Goal: Task Accomplishment & Management: Manage account settings

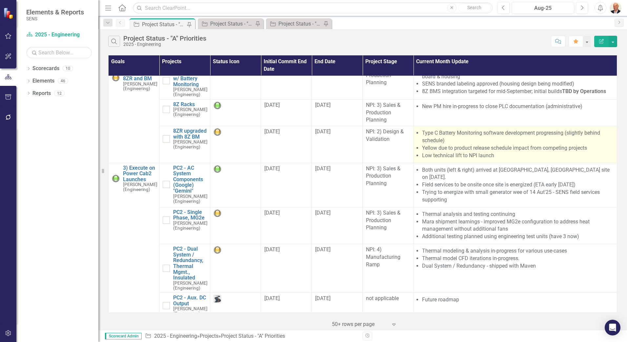
scroll to position [98, 0]
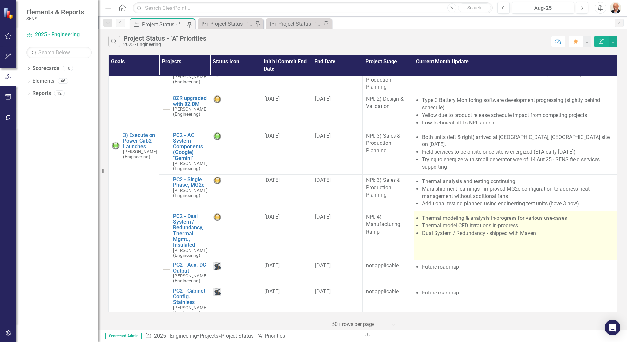
click at [472, 230] on li "Dual System / Redundancy - shipped with Maven" at bounding box center [518, 234] width 192 height 8
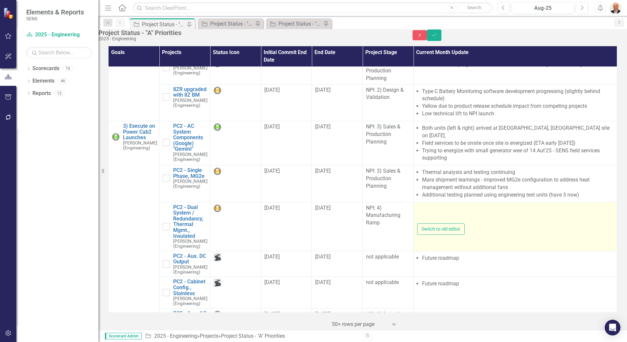
type textarea "<ul> <li>Thermal modeling &amp; analysis in-progress for various use-cases</li>…"
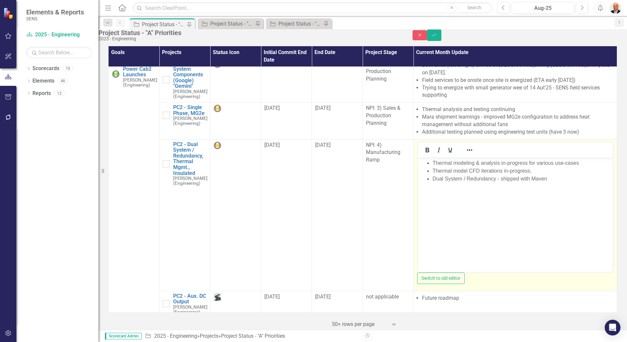
scroll to position [164, 0]
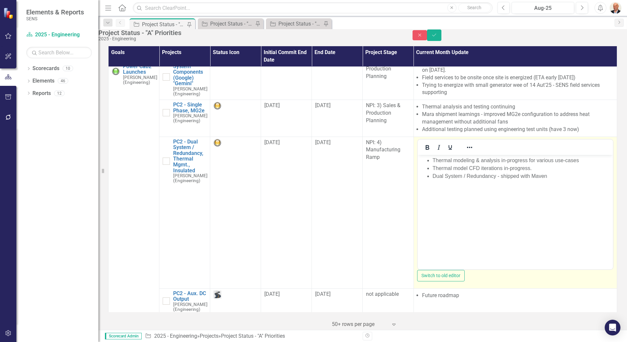
click at [452, 181] on body "Thermal modeling & analysis in-progress for various use-cases Thermal model CFD…" at bounding box center [515, 204] width 195 height 98
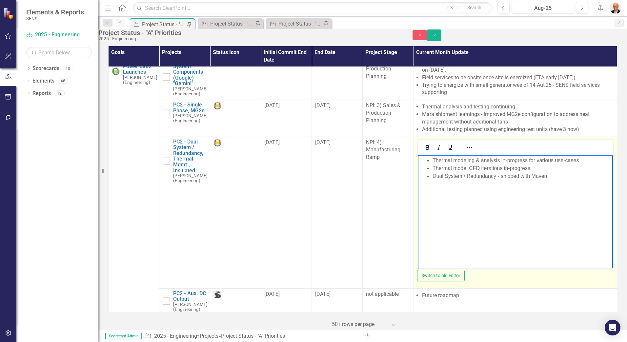
click at [433, 162] on li "Thermal modeling & analysis in-progress for various use-cases" at bounding box center [521, 160] width 179 height 8
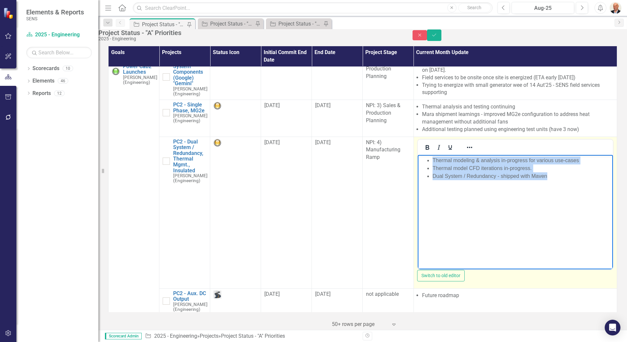
drag, startPoint x: 550, startPoint y: 176, endPoint x: 433, endPoint y: 161, distance: 118.1
click at [433, 161] on ul "Thermal modeling & analysis in-progress for various use-cases Thermal model CFD…" at bounding box center [515, 168] width 192 height 24
click at [491, 171] on li "Thermal model CFD iterations in-progress." at bounding box center [521, 168] width 179 height 8
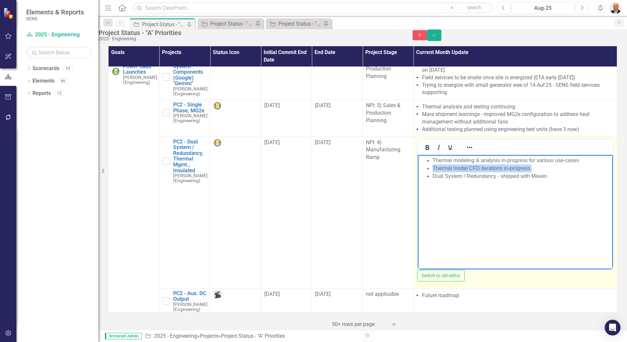
drag, startPoint x: 536, startPoint y: 169, endPoint x: 422, endPoint y: 169, distance: 113.8
click at [422, 169] on ul "Thermal modeling & analysis in-progress for various use-cases Thermal model CFD…" at bounding box center [515, 168] width 192 height 24
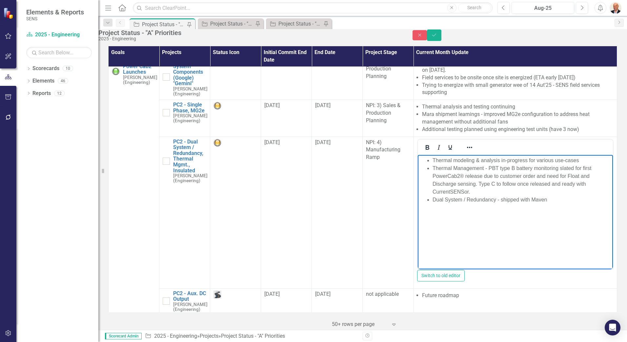
click at [611, 32] on div "Project Status - "A" Priorities 2025 - Engineering Close Save" at bounding box center [362, 35] width 529 height 12
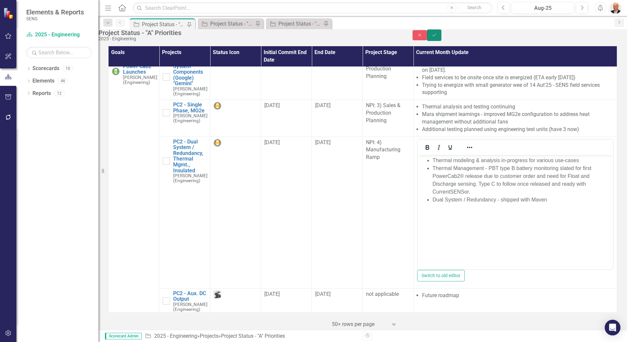
click at [442, 34] on button "Save" at bounding box center [434, 35] width 14 height 11
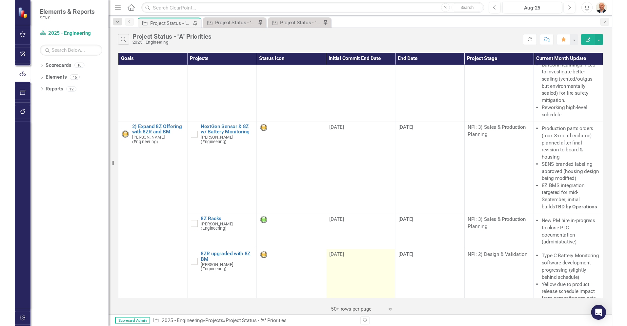
scroll to position [0, 0]
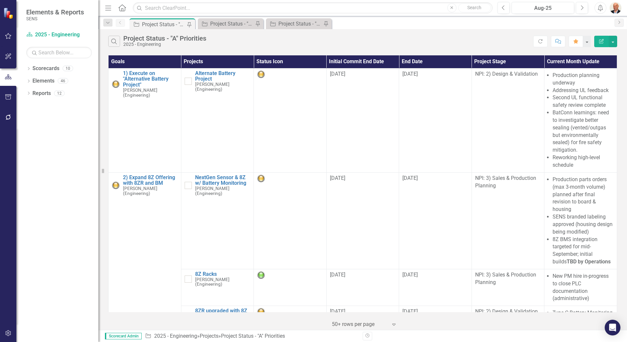
click at [109, 10] on icon "Menu" at bounding box center [108, 7] width 9 height 7
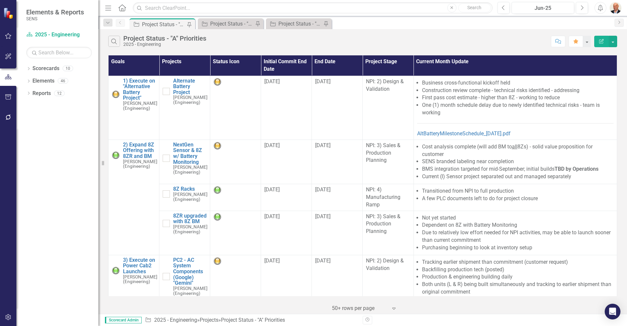
click at [109, 8] on icon "button" at bounding box center [108, 8] width 6 height 5
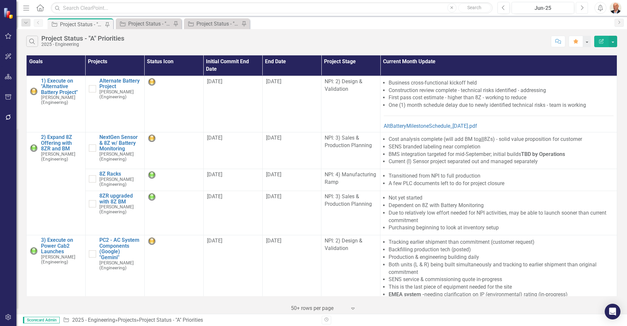
click at [580, 8] on icon "Next" at bounding box center [582, 8] width 4 height 6
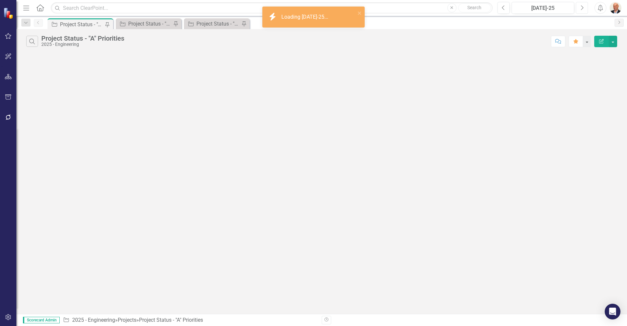
click at [580, 6] on button "Next" at bounding box center [582, 8] width 12 height 12
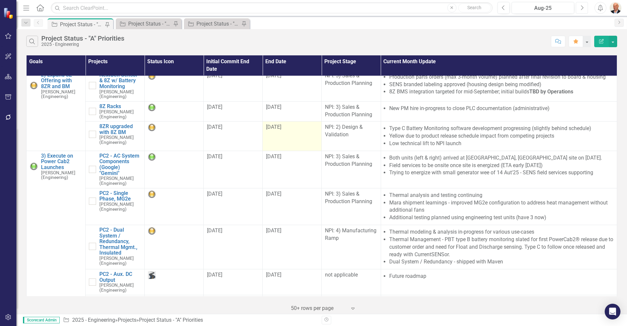
scroll to position [66, 0]
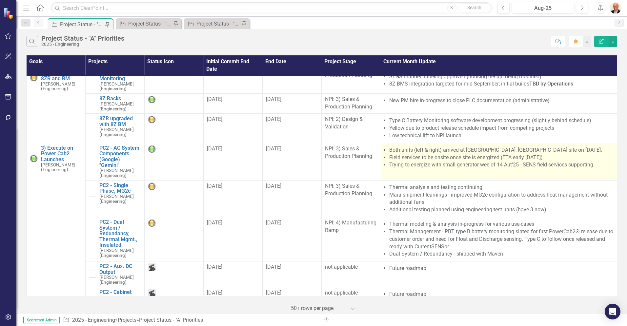
click at [439, 165] on li "Trying to energize with small generator wee of 14 Aut'25 - SENS field services …" at bounding box center [501, 165] width 224 height 8
click at [450, 150] on li "Both units (left & right) arrived at [GEOGRAPHIC_DATA], [GEOGRAPHIC_DATA] site …" at bounding box center [501, 151] width 224 height 8
click at [455, 165] on li "Trying to energize with small generator wee of 14 Aut'25 - SENS field services …" at bounding box center [501, 165] width 224 height 8
click at [457, 160] on li "Field services to be onsite once site is energized (ETA early [DATE])" at bounding box center [501, 158] width 224 height 8
click at [447, 156] on li "Field services to be onsite once site is energized (ETA early [DATE])" at bounding box center [501, 158] width 224 height 8
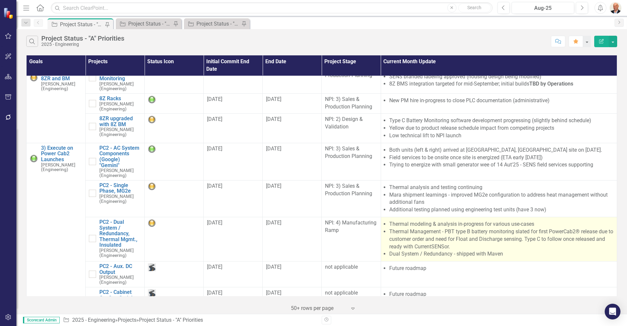
click at [539, 251] on li "Dual System / Redundancy - shipped with Maven" at bounding box center [501, 255] width 224 height 8
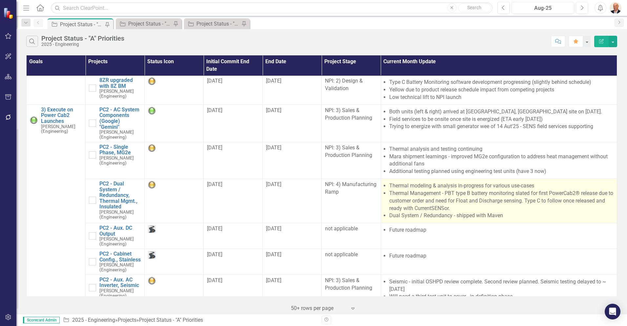
scroll to position [131, 0]
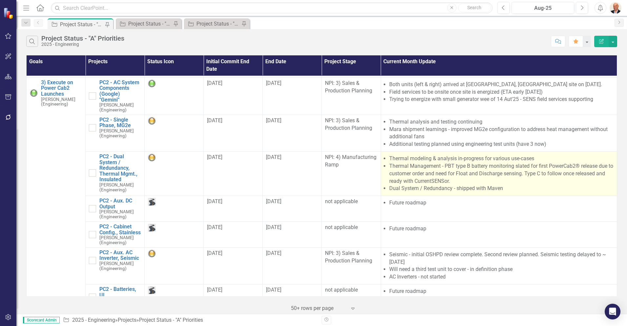
click at [513, 173] on li "Thermal Management - PBT type B battery monitoring slated for first PowerCab2® …" at bounding box center [501, 174] width 224 height 23
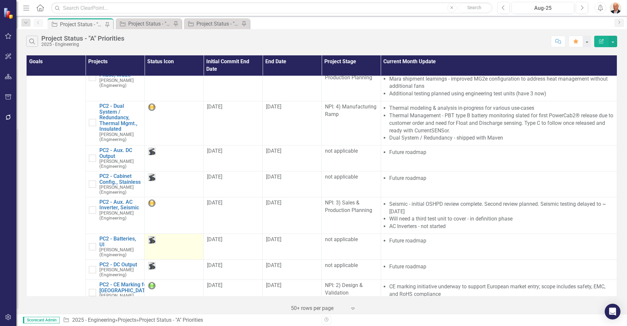
scroll to position [197, 0]
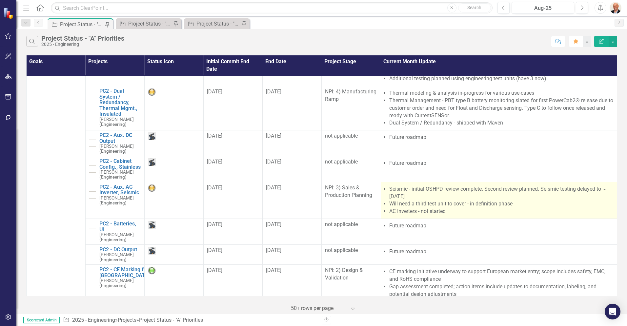
click at [423, 194] on li "Seismic - initial OSHPD review complete. Second review planned. Seismic testing…" at bounding box center [501, 193] width 224 height 15
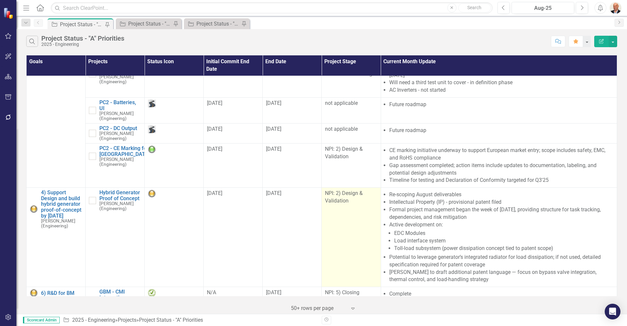
scroll to position [328, 0]
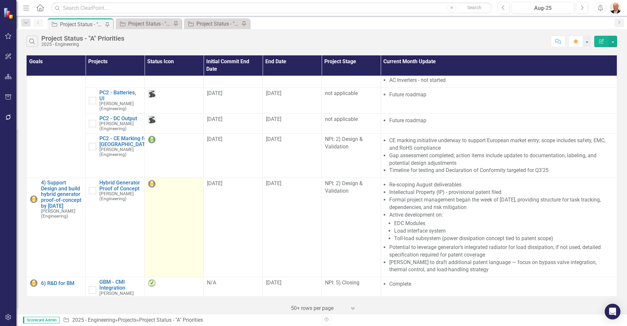
click at [148, 180] on img at bounding box center [152, 184] width 8 height 8
click at [150, 180] on img at bounding box center [152, 184] width 8 height 8
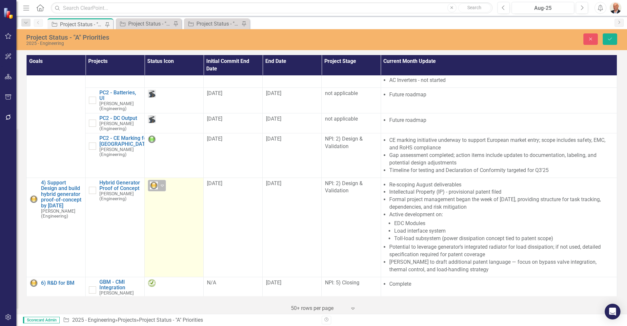
click at [162, 183] on icon "Expand" at bounding box center [162, 185] width 7 height 5
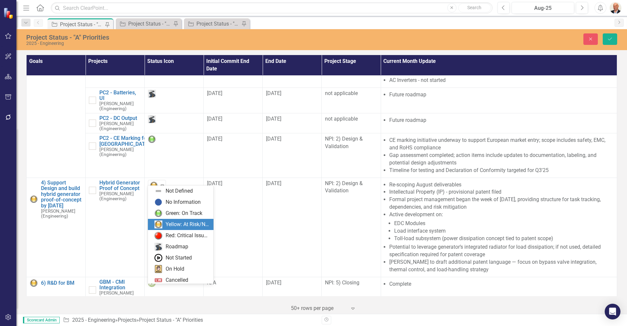
scroll to position [13, 0]
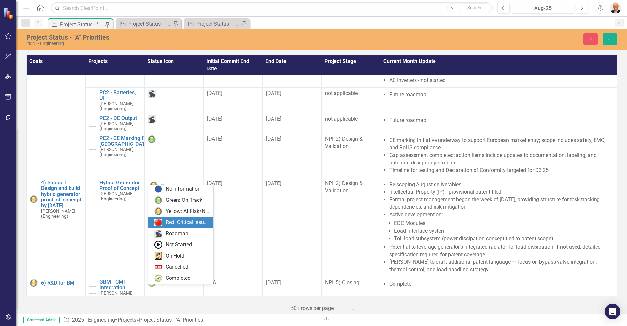
click at [158, 222] on img at bounding box center [159, 223] width 8 height 8
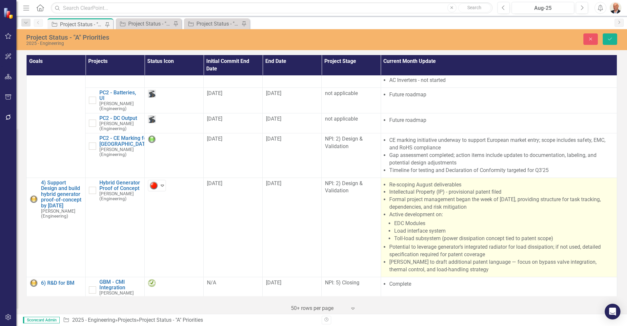
click at [456, 211] on li "Active development on: EDC Modules Load interface system Toll-load subsystem (p…" at bounding box center [501, 226] width 224 height 31
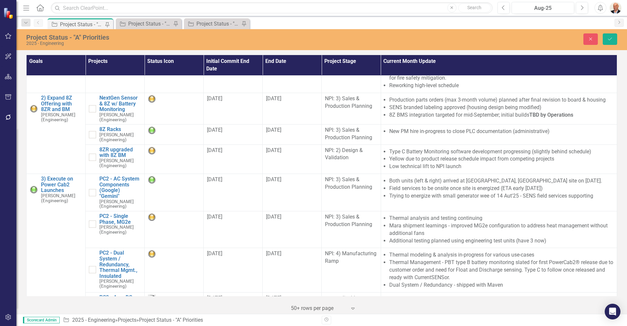
scroll to position [31, 0]
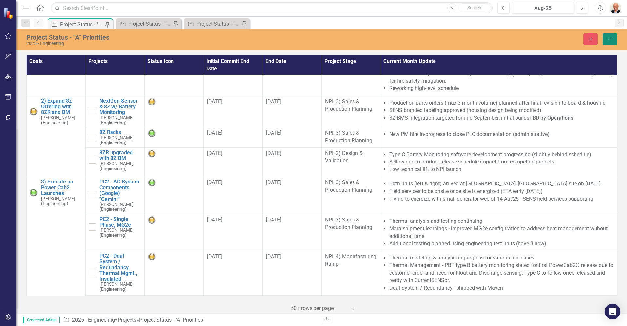
click at [608, 36] on button "Save" at bounding box center [610, 38] width 14 height 11
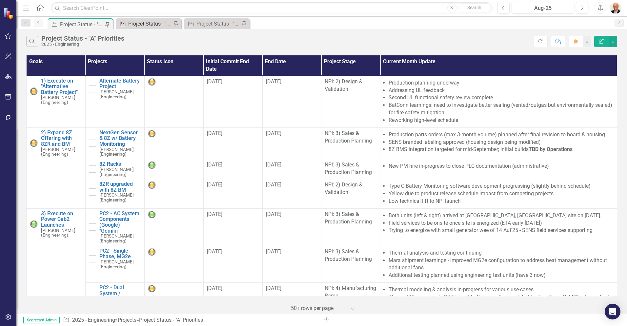
click at [135, 21] on div "Project Status - "B" Priorities" at bounding box center [149, 24] width 43 height 8
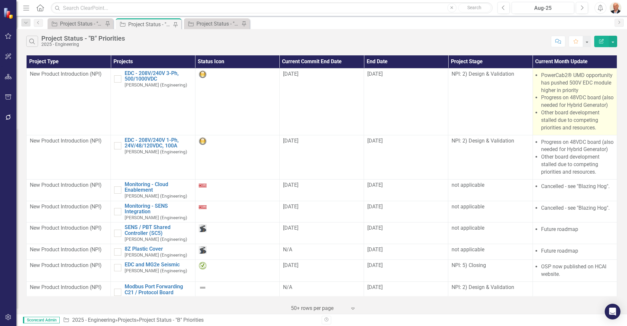
click at [590, 98] on li "Progress on 48VDC board (also needed for Hybrid Generator)" at bounding box center [577, 101] width 73 height 15
click at [584, 84] on li "PowerCab2® UMD opportunity has pushed 500V EDC module higher in priority" at bounding box center [577, 83] width 73 height 23
click at [585, 84] on li "PowerCab2® UMD opportunity has pushed 500V EDC module higher in priority" at bounding box center [577, 83] width 73 height 23
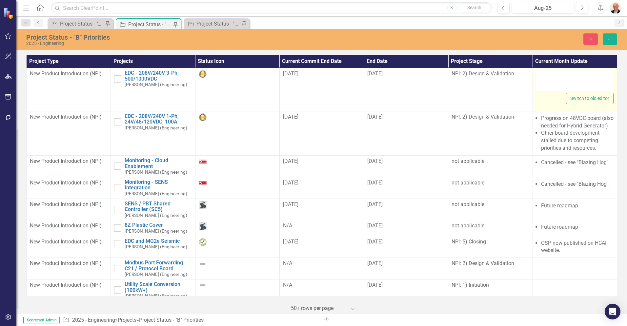
type textarea "<ul> <li>PowerCab2&reg; UMD opportunity has pushed 500V EDC module higher in pr…"
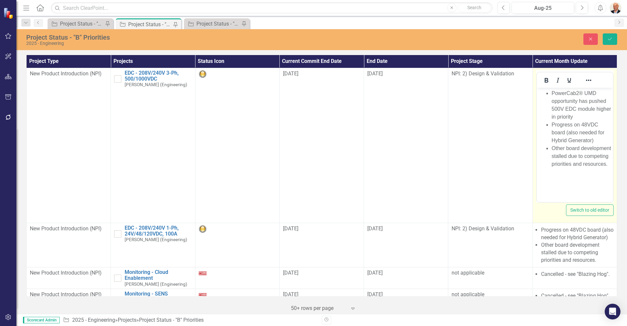
drag, startPoint x: 1122, startPoint y: 172, endPoint x: 569, endPoint y: 103, distance: 557.5
click at [569, 103] on li "PowerCab2® UMD opportunity has pushed 500V EDC module higher in priority" at bounding box center [581, 105] width 60 height 31
drag, startPoint x: 581, startPoint y: 100, endPoint x: 588, endPoint y: 100, distance: 7.5
click at [588, 100] on li "PowerCab2® UMD opportunity has pushed 500V EDC module higher in priority" at bounding box center [581, 105] width 60 height 31
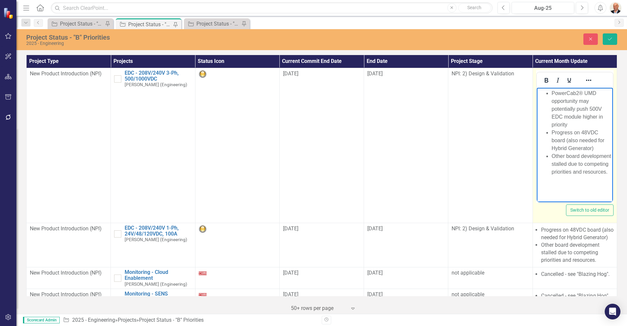
click at [599, 126] on li "PowerCab2® UMD opportunity may potentially push 500V EDC module higher in prior…" at bounding box center [581, 109] width 60 height 39
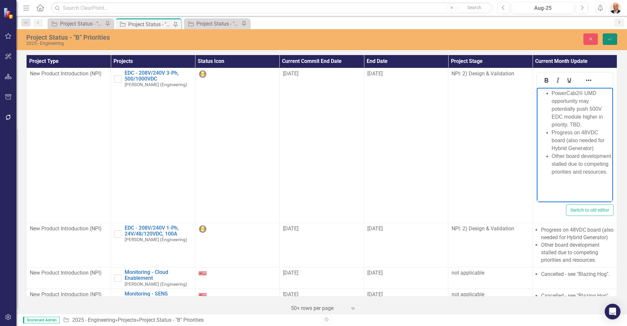
click at [608, 36] on button "Save" at bounding box center [610, 38] width 14 height 11
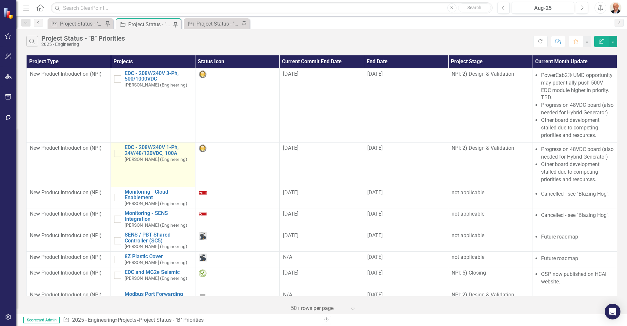
click at [178, 183] on td "EDC - 208V/240V 1-Ph, 24V/48/120VDC, 100A [PERSON_NAME] (Engineering) Edit Edit…" at bounding box center [153, 165] width 84 height 44
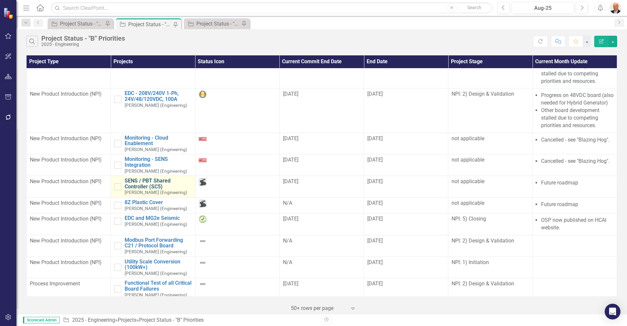
scroll to position [66, 0]
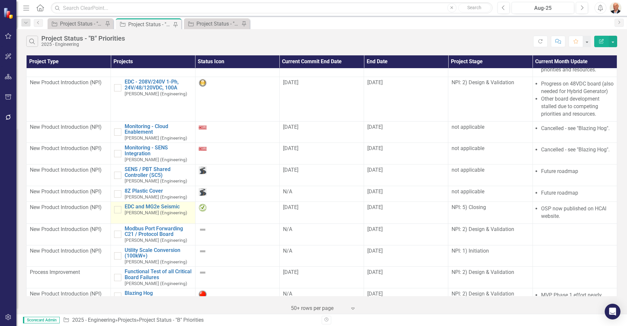
click at [169, 216] on small "[PERSON_NAME] (Engineering)" at bounding box center [156, 213] width 63 height 5
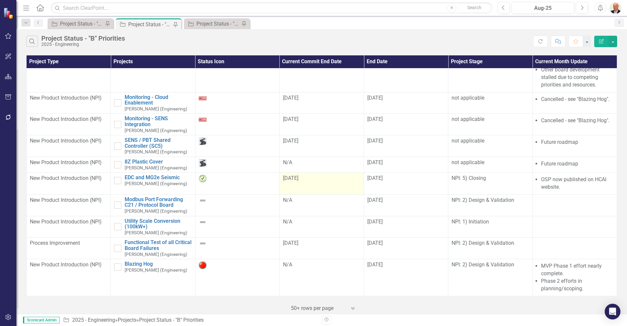
click at [304, 195] on td "[DATE]" at bounding box center [322, 184] width 84 height 22
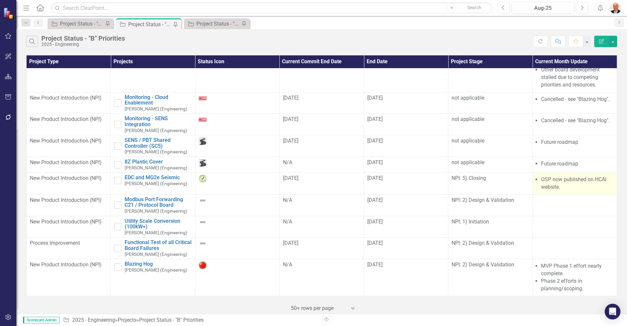
click at [564, 191] on li "OSP now published on HCAI website." at bounding box center [577, 183] width 73 height 15
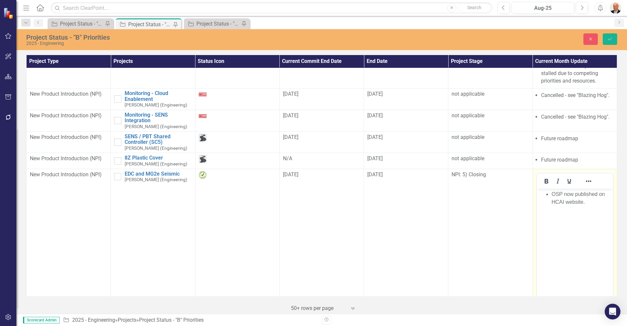
scroll to position [0, 0]
click at [552, 197] on li "OSP now published on HCAI website." at bounding box center [581, 198] width 60 height 16
click at [591, 203] on li "OSP now published on HCAI website." at bounding box center [581, 198] width 60 height 16
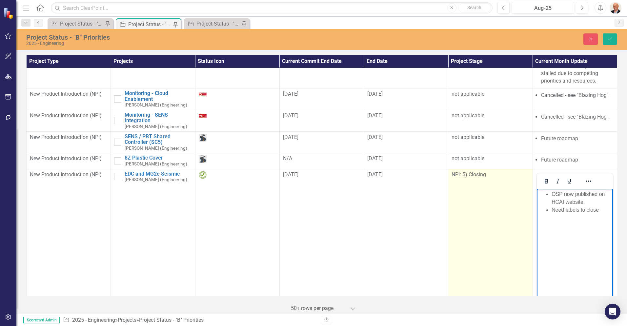
click at [506, 219] on td "NPI: 5) Closing" at bounding box center [490, 246] width 84 height 155
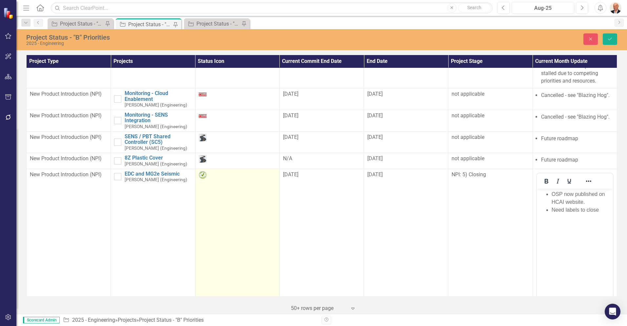
click at [202, 179] on img at bounding box center [203, 175] width 8 height 8
click at [210, 179] on icon "Expand" at bounding box center [213, 176] width 7 height 5
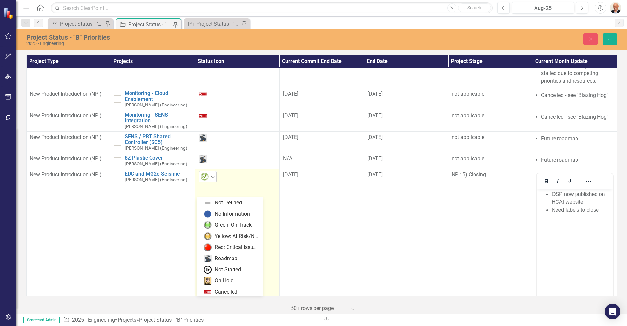
scroll to position [13, 0]
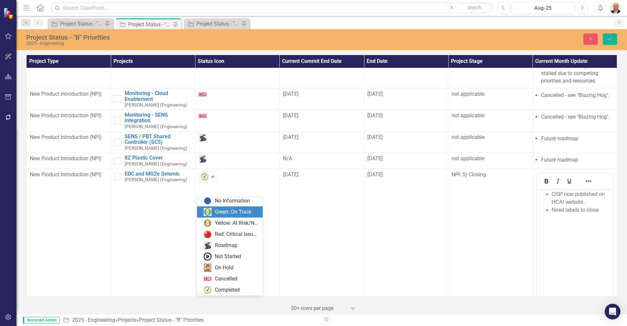
click at [233, 214] on div "Green: On Track" at bounding box center [233, 213] width 37 height 8
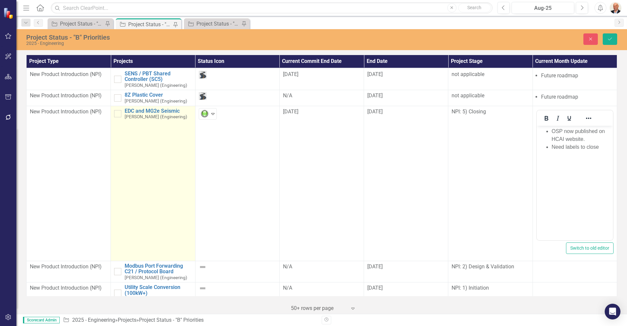
scroll to position [164, 0]
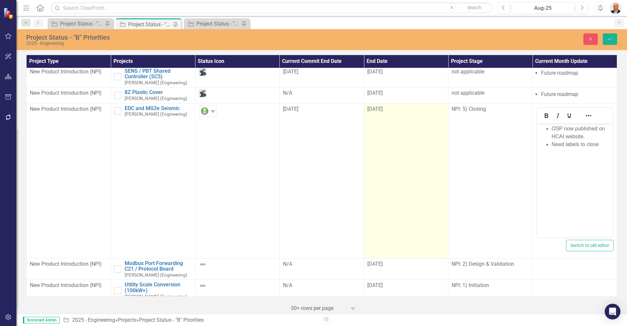
click at [380, 112] on span "[DATE]" at bounding box center [374, 109] width 15 height 6
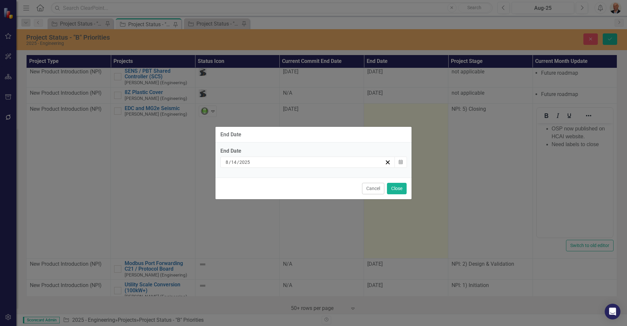
click at [348, 162] on div "[DATE]" at bounding box center [305, 162] width 160 height 7
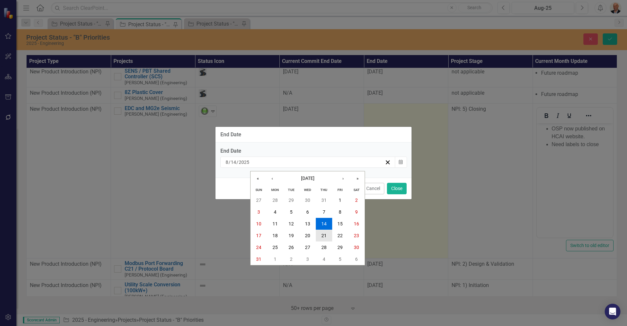
click at [325, 237] on abbr "21" at bounding box center [324, 235] width 5 height 5
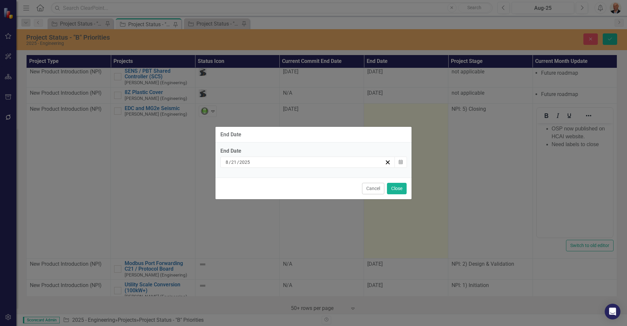
click at [357, 161] on div "[DATE]" at bounding box center [305, 162] width 160 height 7
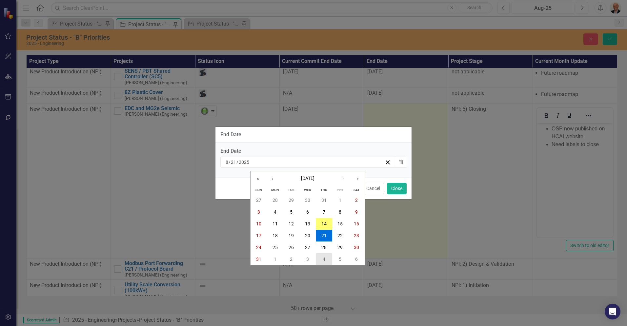
click at [325, 260] on abbr "4" at bounding box center [324, 259] width 3 height 5
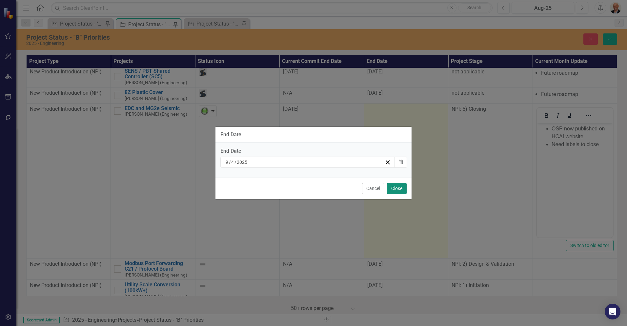
click at [401, 191] on button "Close" at bounding box center [397, 188] width 20 height 11
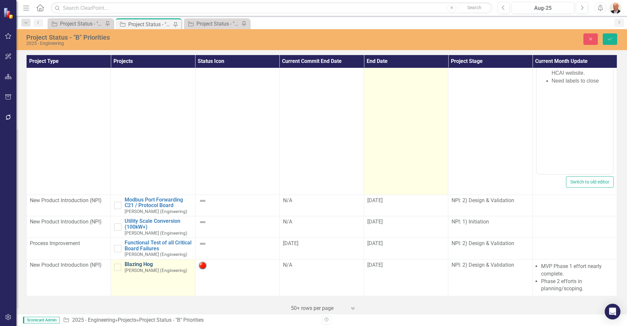
scroll to position [243, 0]
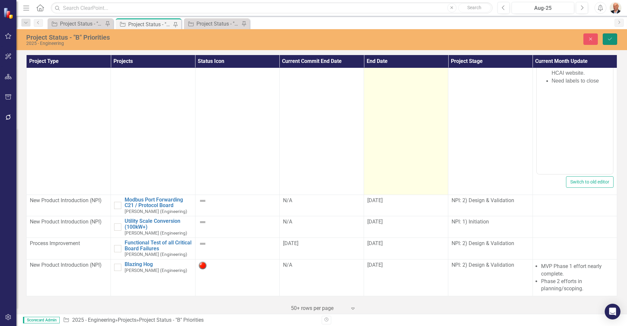
click at [607, 40] on button "Save" at bounding box center [610, 38] width 14 height 11
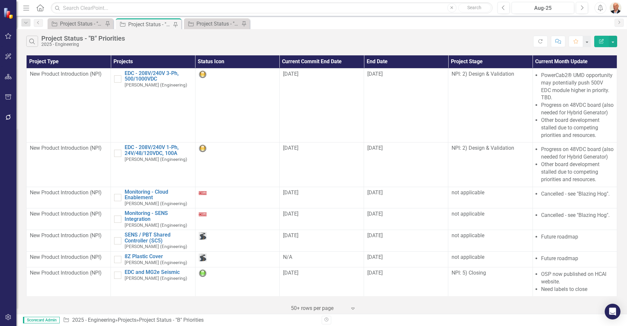
scroll to position [117, 0]
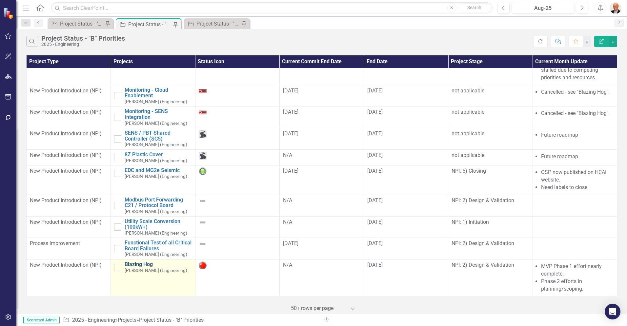
click at [146, 264] on link "Blazing Hog" at bounding box center [158, 265] width 67 height 6
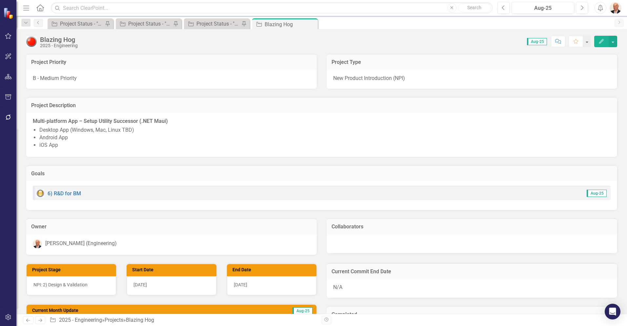
click at [86, 81] on div "B - Medium Priority" at bounding box center [171, 79] width 291 height 19
click at [74, 78] on span "B - Medium Priority" at bounding box center [55, 78] width 44 height 6
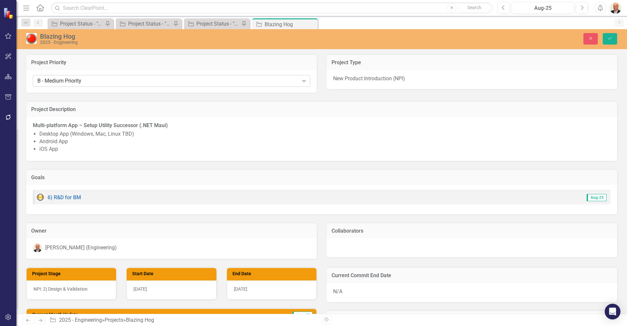
click at [92, 78] on div "B - Medium Priority" at bounding box center [167, 81] width 261 height 8
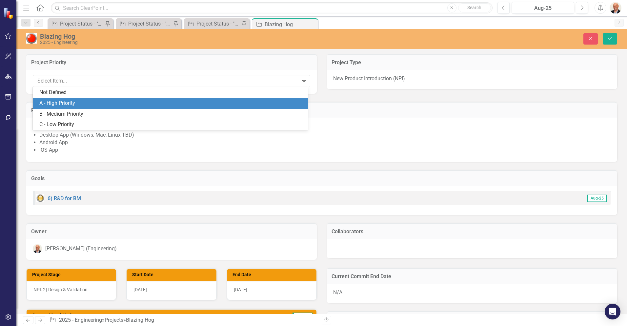
click at [91, 104] on div "A - High Priority" at bounding box center [171, 104] width 265 height 8
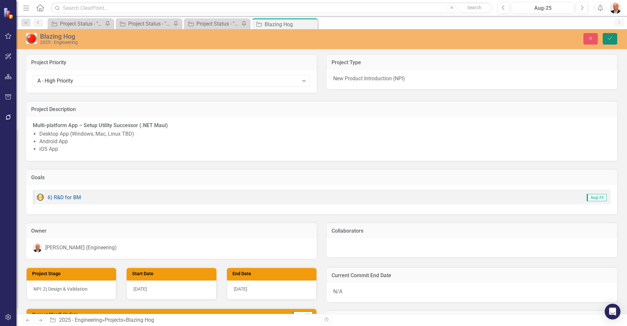
click at [608, 42] on button "Save" at bounding box center [610, 38] width 14 height 11
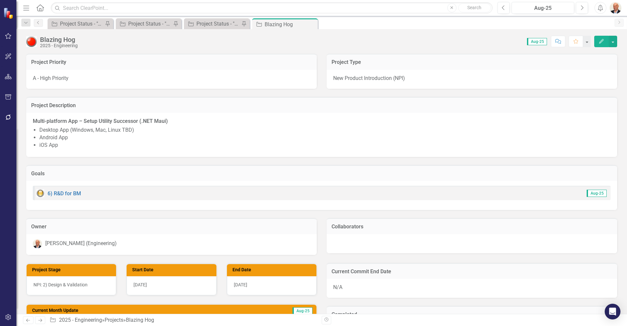
click at [608, 42] on button "Edit" at bounding box center [601, 41] width 14 height 11
click at [608, 42] on body "Elements & Reports SENS Scorecard 2025 - Engineering Search Dropdown Scorecards…" at bounding box center [313, 163] width 627 height 326
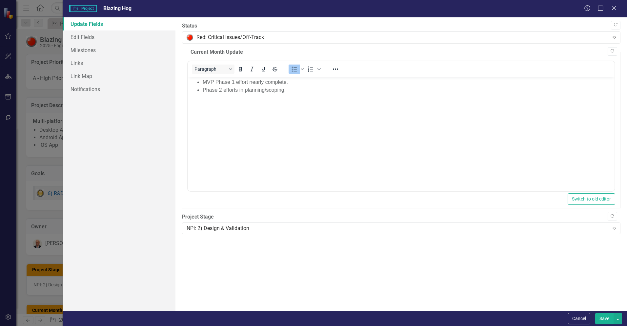
click at [39, 114] on div "Project Project Blazing Hog Help Maximize Close Update Fields Edit Fields Miles…" at bounding box center [313, 163] width 627 height 326
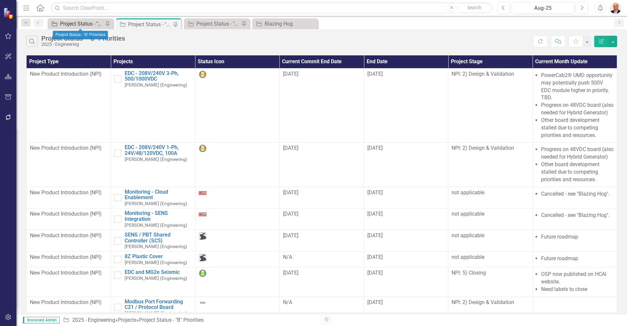
click at [88, 24] on div "Project Status - "A" Priorities" at bounding box center [81, 24] width 43 height 8
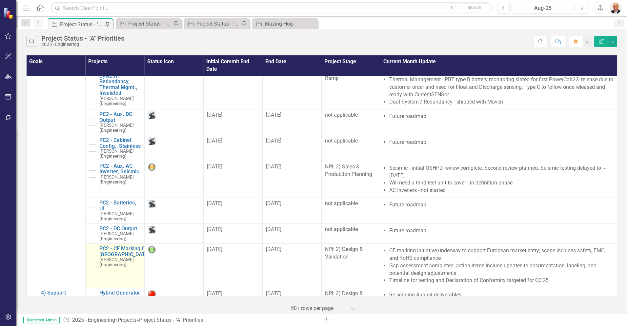
scroll to position [382, 0]
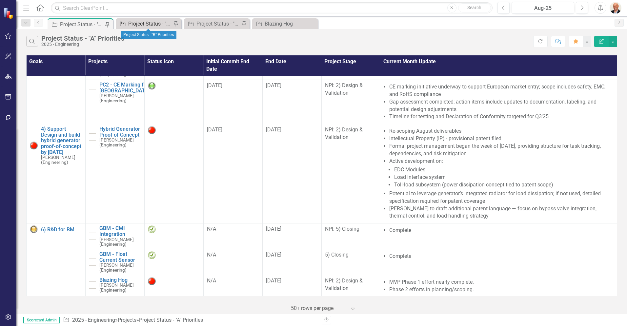
click at [152, 22] on div "Project Status - "B" Priorities" at bounding box center [149, 24] width 43 height 8
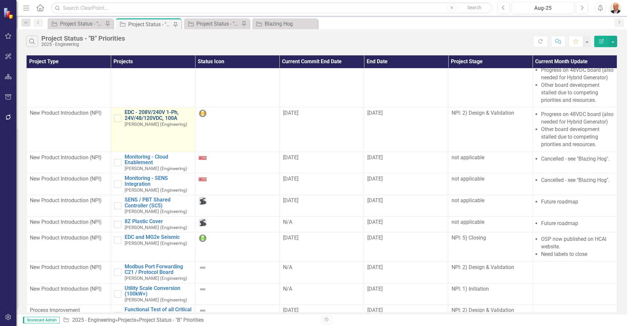
scroll to position [69, 0]
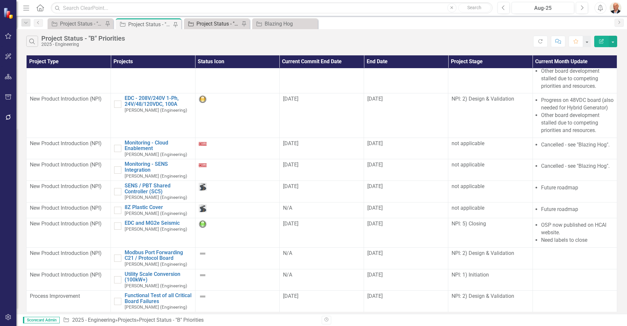
click at [207, 22] on div "Project Status - "C" Priorities" at bounding box center [218, 24] width 43 height 8
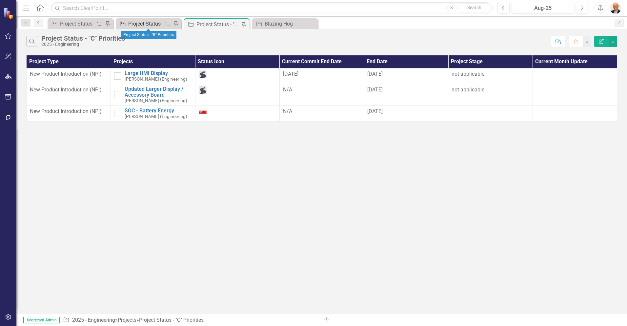
click at [155, 23] on div "Project Status - "B" Priorities" at bounding box center [149, 24] width 43 height 8
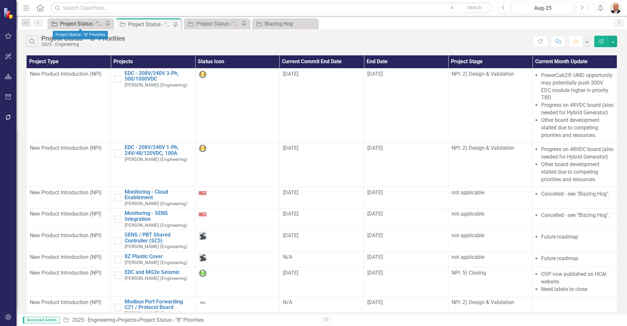
click at [82, 27] on div "Project Status - "A" Priorities" at bounding box center [81, 24] width 43 height 8
